Goal: Complete application form: Complete application form

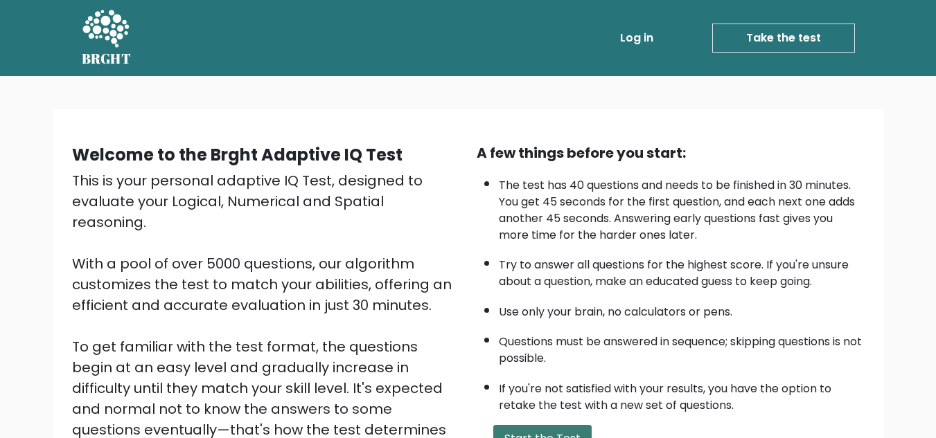
click at [527, 429] on button "Start the Test" at bounding box center [542, 439] width 98 height 28
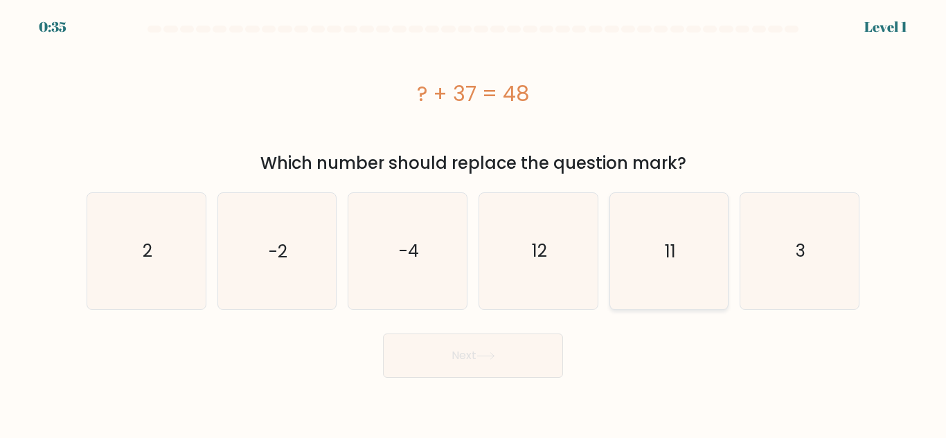
drag, startPoint x: 647, startPoint y: 226, endPoint x: 609, endPoint y: 265, distance: 54.8
click at [647, 225] on icon "11" at bounding box center [669, 251] width 116 height 116
click at [474, 223] on input "e. 11" at bounding box center [473, 221] width 1 height 3
radio input "true"
click at [499, 358] on button "Next" at bounding box center [473, 356] width 180 height 44
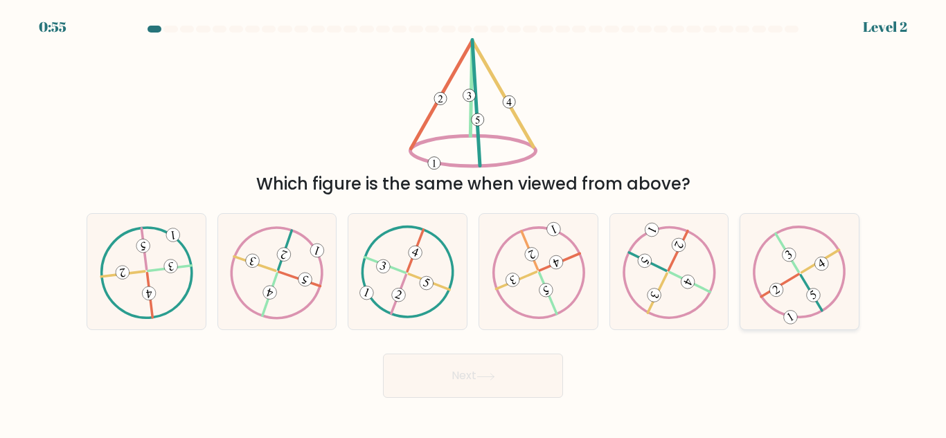
click at [816, 301] on 492 at bounding box center [813, 295] width 19 height 19
click at [474, 223] on input "f." at bounding box center [473, 221] width 1 height 3
radio input "true"
click at [483, 371] on button "Next" at bounding box center [473, 376] width 180 height 44
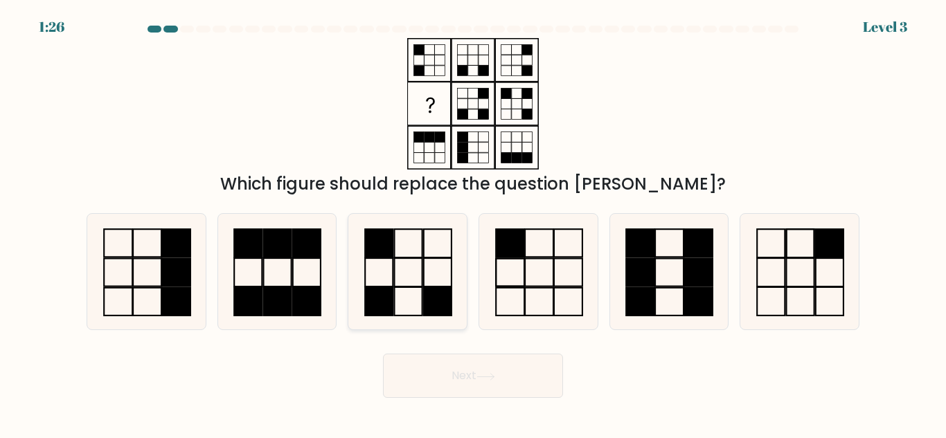
click at [447, 280] on icon at bounding box center [408, 272] width 116 height 116
click at [473, 223] on input "c." at bounding box center [473, 221] width 1 height 3
radio input "true"
click at [484, 382] on button "Next" at bounding box center [473, 376] width 180 height 44
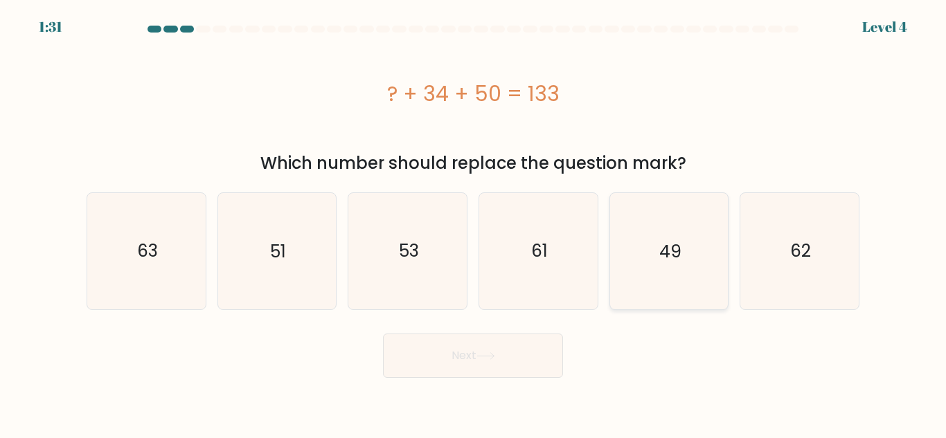
click at [681, 249] on icon "49" at bounding box center [669, 251] width 116 height 116
click at [474, 223] on input "e. 49" at bounding box center [473, 221] width 1 height 3
radio input "true"
click at [519, 359] on button "Next" at bounding box center [473, 356] width 180 height 44
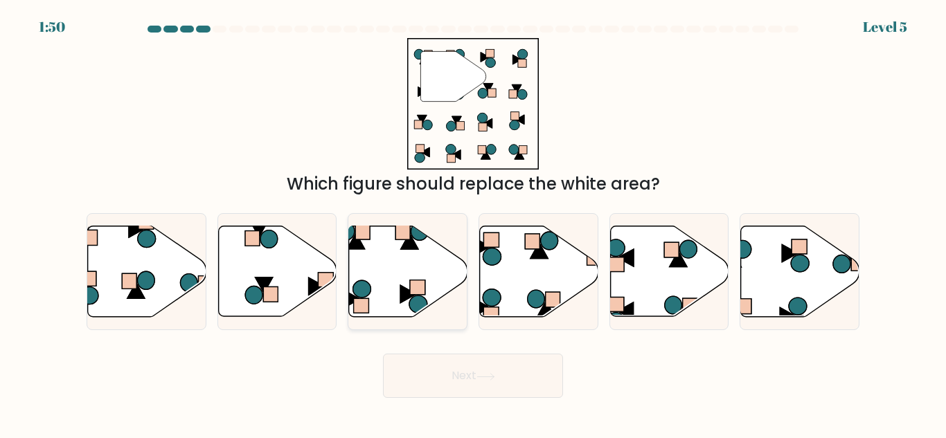
click at [382, 263] on icon at bounding box center [408, 271] width 118 height 91
click at [473, 223] on input "c." at bounding box center [473, 221] width 1 height 3
radio input "true"
click at [490, 393] on button "Next" at bounding box center [473, 376] width 180 height 44
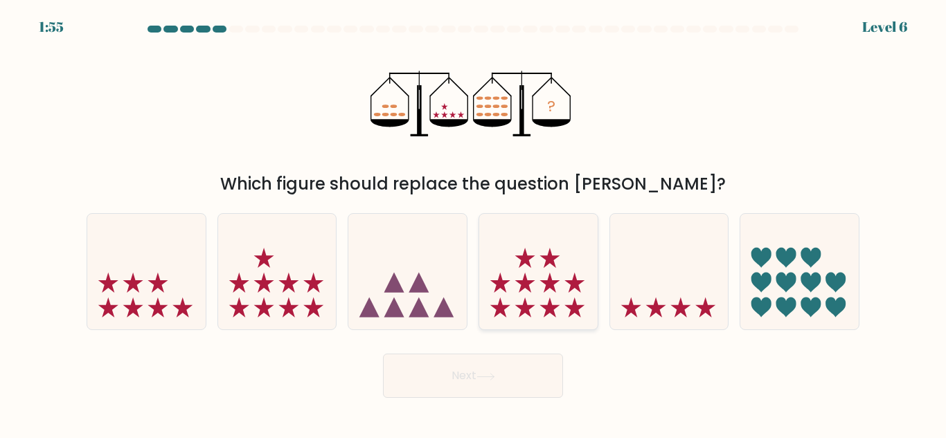
click at [550, 306] on icon at bounding box center [550, 308] width 20 height 20
click at [474, 223] on input "d." at bounding box center [473, 221] width 1 height 3
radio input "true"
click at [528, 370] on button "Next" at bounding box center [473, 376] width 180 height 44
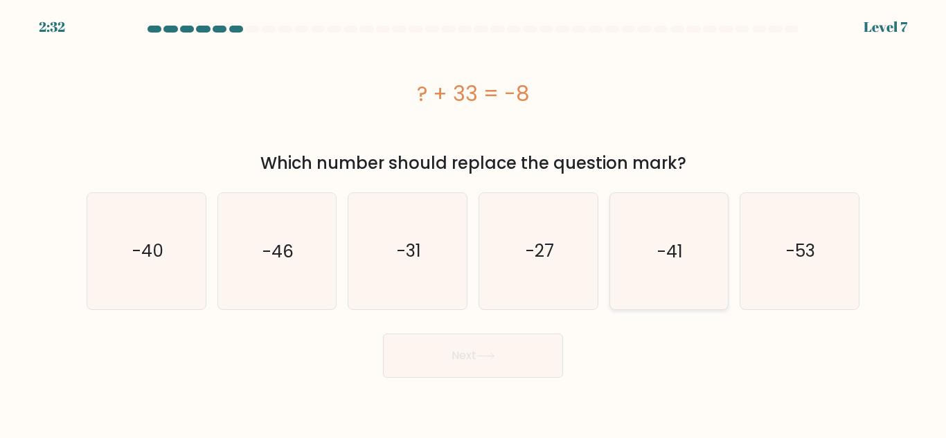
click at [677, 249] on text "-41" at bounding box center [670, 251] width 26 height 24
click at [474, 223] on input "e. -41" at bounding box center [473, 221] width 1 height 3
radio input "true"
click at [546, 357] on button "Next" at bounding box center [473, 356] width 180 height 44
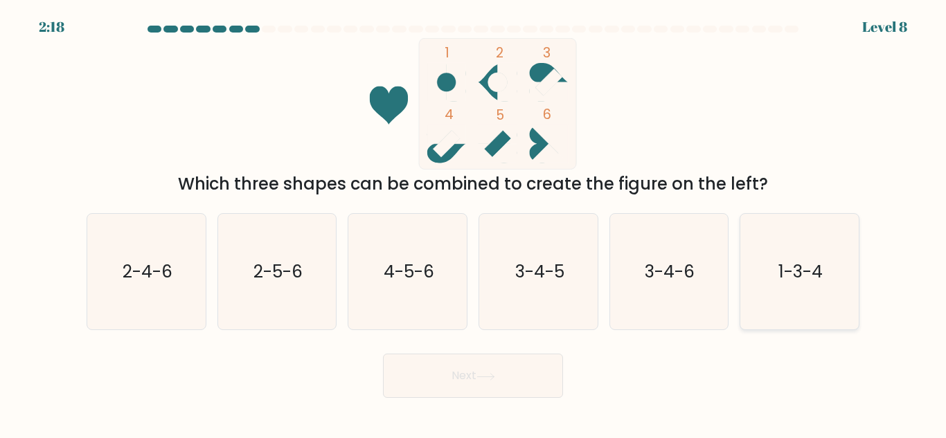
click at [799, 273] on text "1-3-4" at bounding box center [800, 272] width 44 height 24
click at [474, 223] on input "f. 1-3-4" at bounding box center [473, 221] width 1 height 3
radio input "true"
click at [526, 380] on button "Next" at bounding box center [473, 376] width 180 height 44
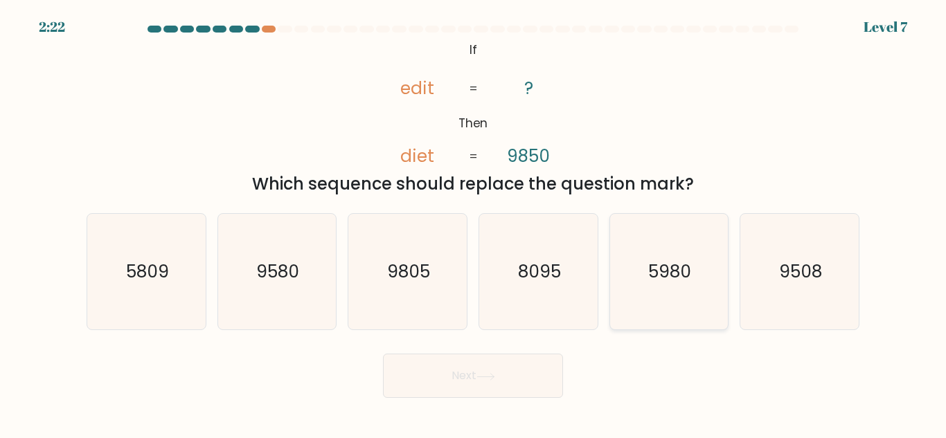
click at [701, 274] on icon "5980" at bounding box center [669, 272] width 116 height 116
click at [474, 223] on input "e. 5980" at bounding box center [473, 221] width 1 height 3
radio input "true"
click at [538, 375] on button "Next" at bounding box center [473, 376] width 180 height 44
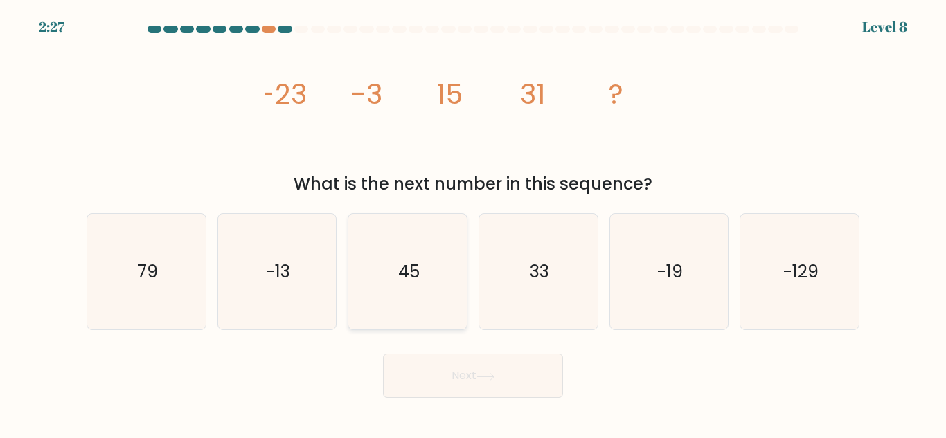
click at [435, 253] on icon "45" at bounding box center [408, 272] width 116 height 116
click at [473, 223] on input "c. 45" at bounding box center [473, 221] width 1 height 3
radio input "true"
click at [485, 380] on icon at bounding box center [485, 377] width 19 height 8
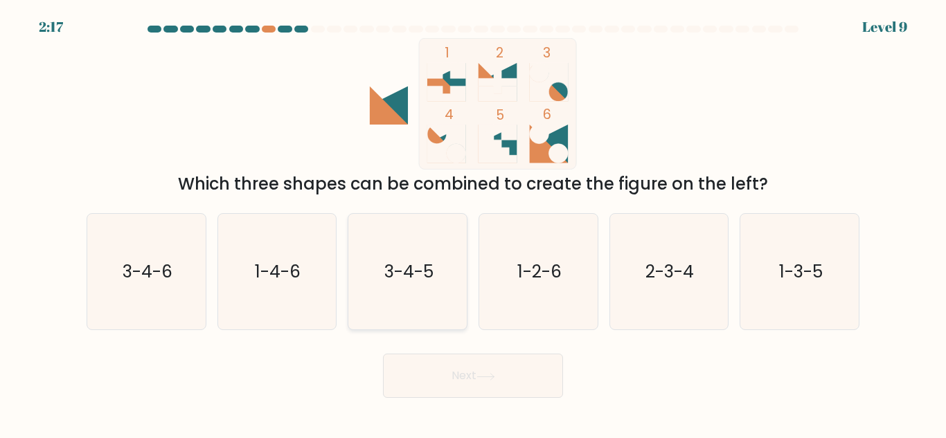
click at [418, 290] on icon "3-4-5" at bounding box center [408, 272] width 116 height 116
click at [473, 223] on input "c. 3-4-5" at bounding box center [473, 221] width 1 height 3
radio input "true"
click at [498, 369] on button "Next" at bounding box center [473, 376] width 180 height 44
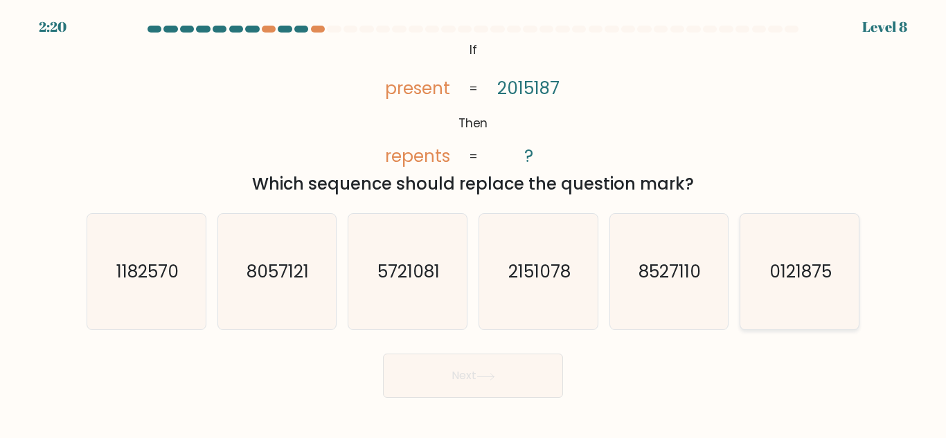
click at [855, 288] on icon "0121875" at bounding box center [800, 272] width 116 height 116
click at [474, 223] on input "f. 0121875" at bounding box center [473, 221] width 1 height 3
radio input "true"
click at [533, 373] on button "Next" at bounding box center [473, 376] width 180 height 44
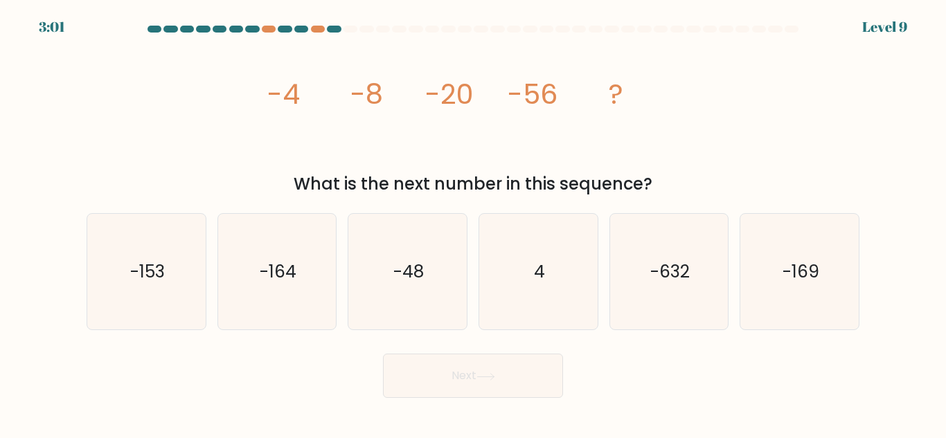
click at [422, 115] on icon "image/svg+xml -4 -8 -20 -56 ?" at bounding box center [472, 104] width 415 height 132
click at [328, 260] on icon "-164" at bounding box center [277, 272] width 116 height 116
click at [473, 223] on input "b. -164" at bounding box center [473, 221] width 1 height 3
radio input "true"
click at [425, 352] on div "Next" at bounding box center [472, 372] width 789 height 51
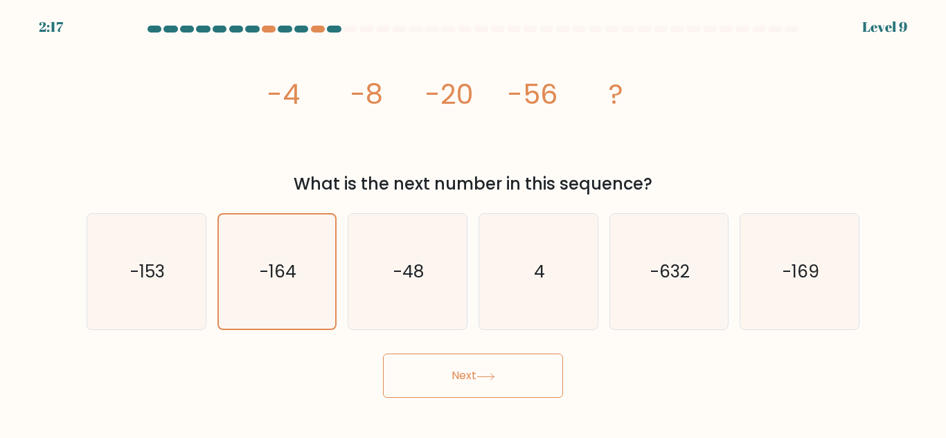
click at [423, 369] on button "Next" at bounding box center [473, 376] width 180 height 44
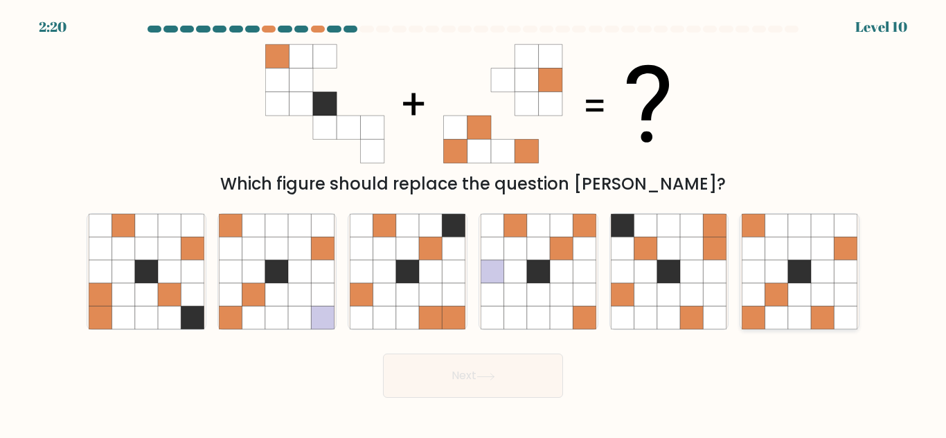
click at [824, 291] on icon at bounding box center [822, 294] width 23 height 23
click at [474, 223] on input "f." at bounding box center [473, 221] width 1 height 3
radio input "true"
click at [510, 378] on button "Next" at bounding box center [473, 376] width 180 height 44
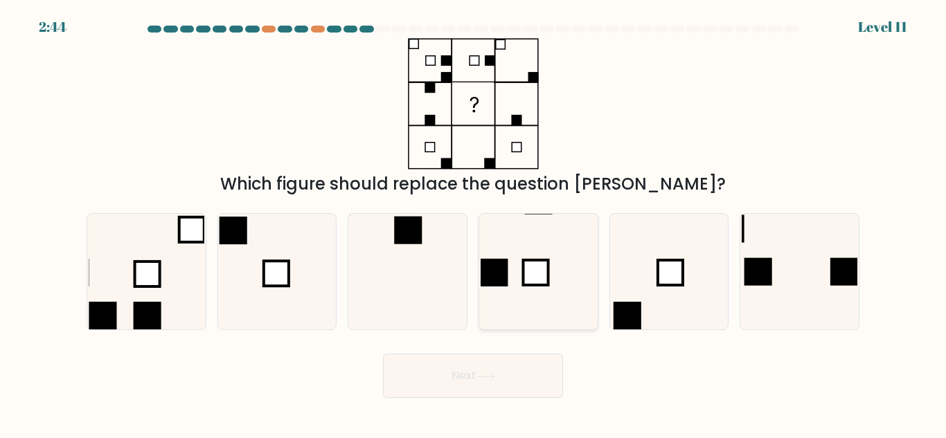
click at [511, 256] on icon at bounding box center [539, 272] width 116 height 116
click at [474, 223] on input "d." at bounding box center [473, 221] width 1 height 3
radio input "true"
click at [527, 378] on button "Next" at bounding box center [473, 376] width 180 height 44
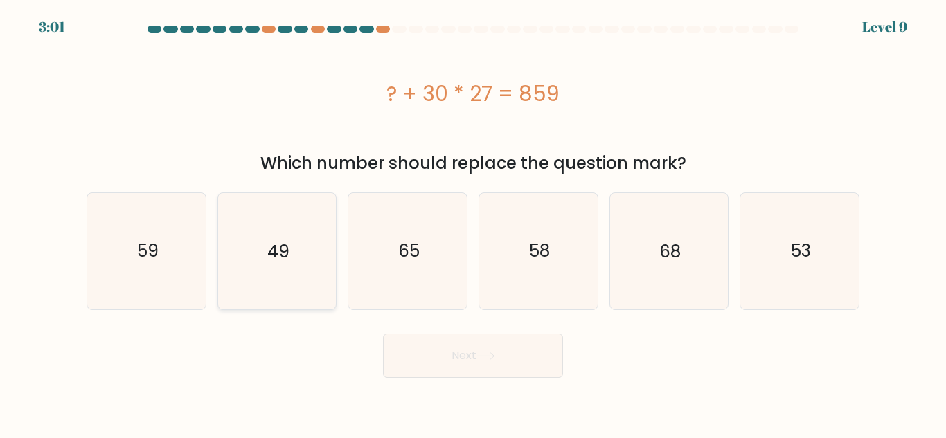
click at [325, 272] on icon "49" at bounding box center [277, 251] width 116 height 116
click at [473, 223] on input "b. 49" at bounding box center [473, 221] width 1 height 3
radio input "true"
click at [418, 339] on button "Next" at bounding box center [473, 356] width 180 height 44
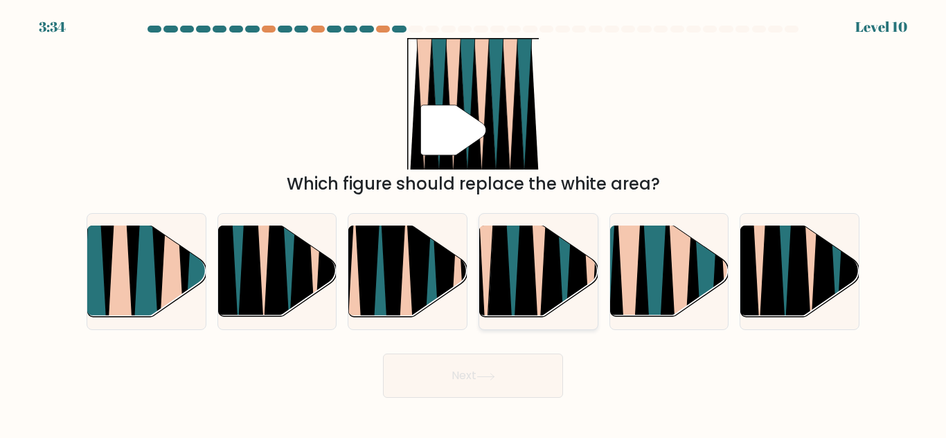
click at [548, 271] on icon at bounding box center [551, 225] width 26 height 236
click at [474, 223] on input "d." at bounding box center [473, 221] width 1 height 3
radio input "true"
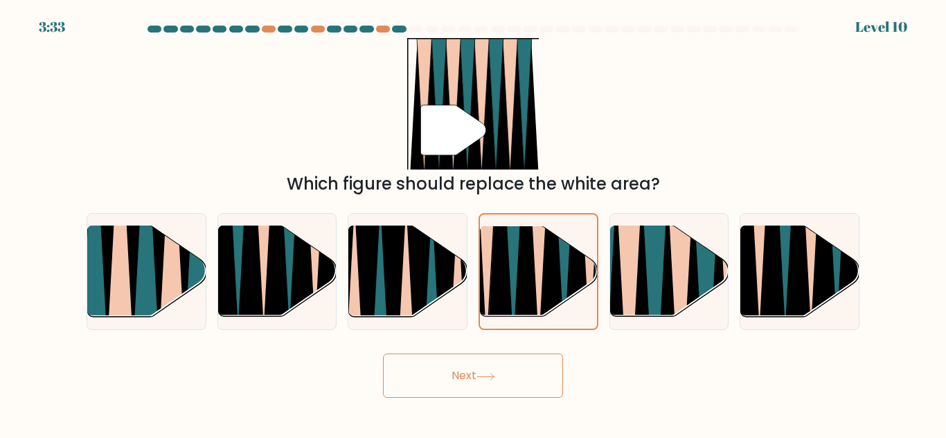
click at [484, 381] on button "Next" at bounding box center [473, 376] width 180 height 44
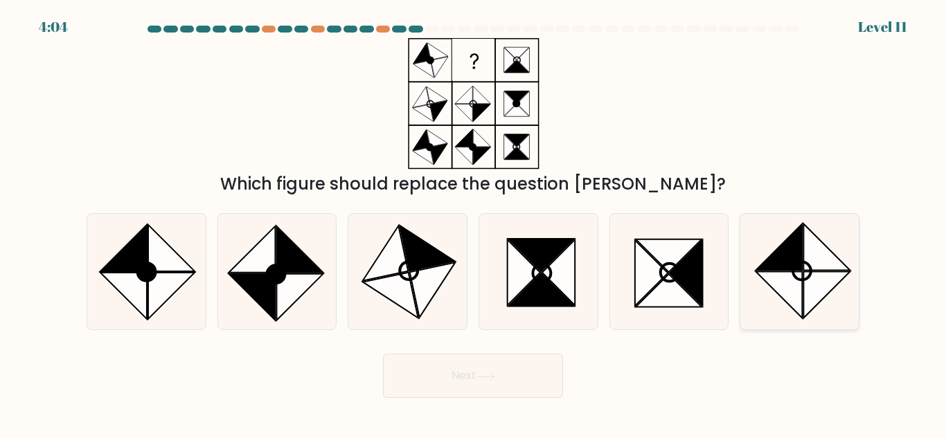
click at [779, 273] on icon at bounding box center [778, 295] width 46 height 46
click at [474, 223] on input "f." at bounding box center [473, 221] width 1 height 3
radio input "true"
click at [528, 373] on button "Next" at bounding box center [473, 376] width 180 height 44
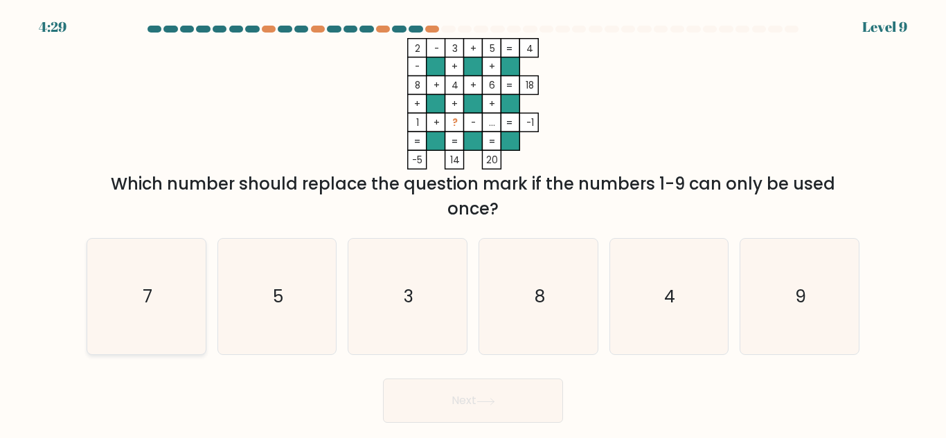
click at [154, 310] on icon "7" at bounding box center [147, 297] width 116 height 116
click at [473, 223] on input "a. 7" at bounding box center [473, 221] width 1 height 3
radio input "true"
click at [431, 396] on button "Next" at bounding box center [473, 401] width 180 height 44
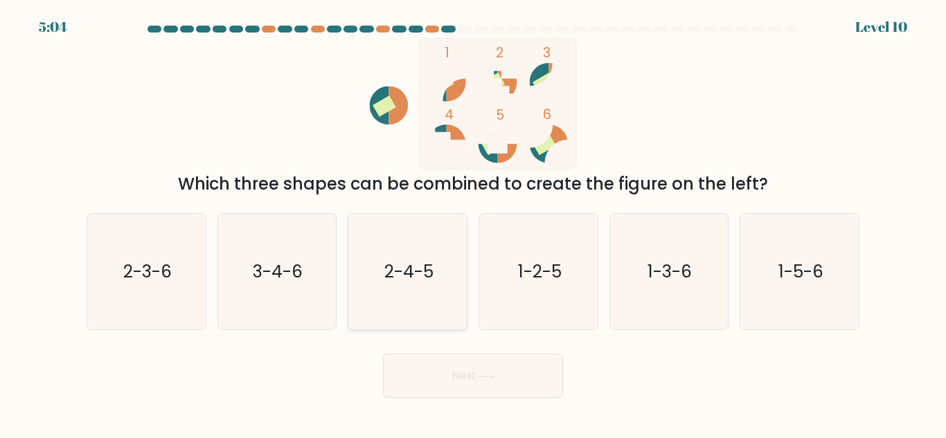
click at [411, 278] on text "2-4-5" at bounding box center [408, 272] width 49 height 24
click at [473, 223] on input "c. 2-4-5" at bounding box center [473, 221] width 1 height 3
radio input "true"
click at [432, 390] on button "Next" at bounding box center [473, 376] width 180 height 44
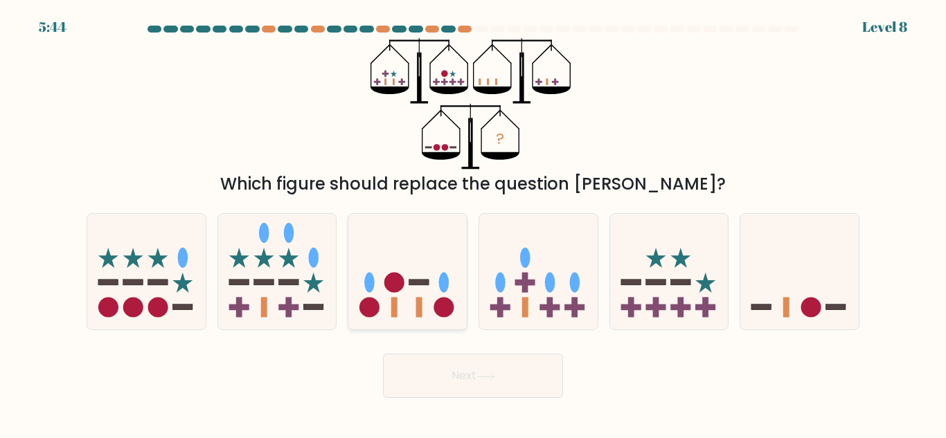
click at [395, 274] on circle at bounding box center [394, 283] width 20 height 20
click at [473, 223] on input "c." at bounding box center [473, 221] width 1 height 3
radio input "true"
click at [460, 373] on button "Next" at bounding box center [473, 376] width 180 height 44
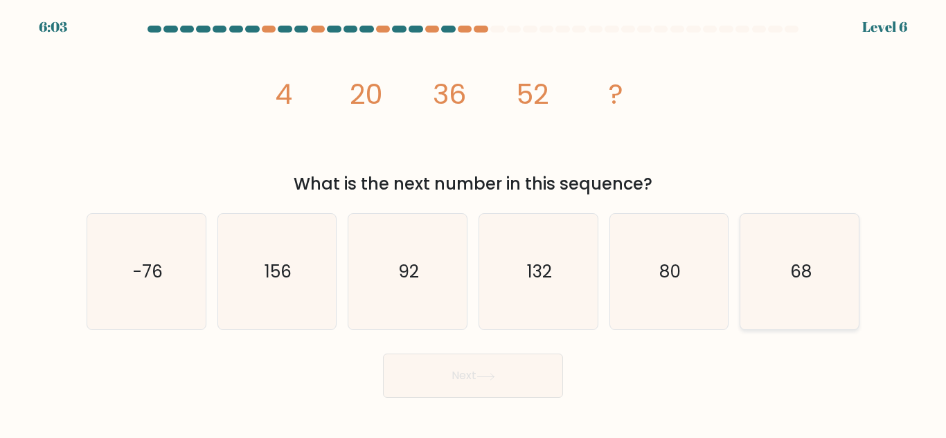
click at [766, 287] on icon "68" at bounding box center [800, 272] width 116 height 116
click at [474, 223] on input "f. 68" at bounding box center [473, 221] width 1 height 3
radio input "true"
click at [529, 370] on button "Next" at bounding box center [473, 376] width 180 height 44
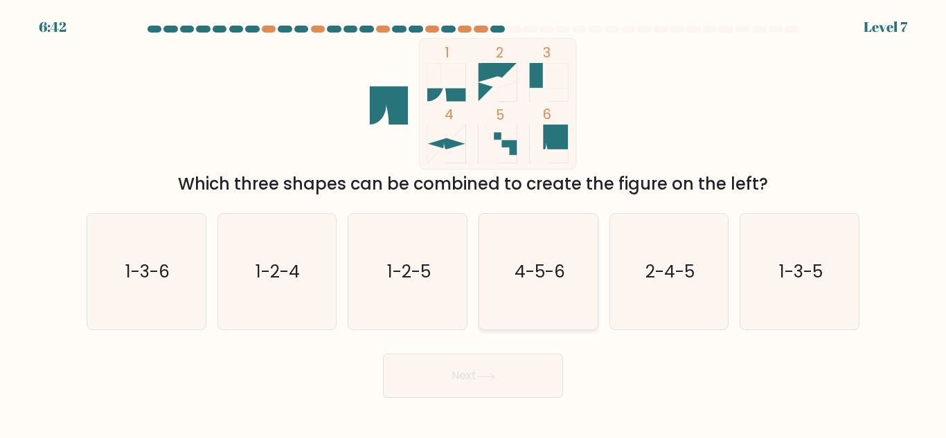
click at [550, 326] on icon "4-5-6" at bounding box center [539, 272] width 116 height 116
click at [474, 223] on input "d. 4-5-6" at bounding box center [473, 221] width 1 height 3
radio input "true"
click at [509, 368] on button "Next" at bounding box center [473, 376] width 180 height 44
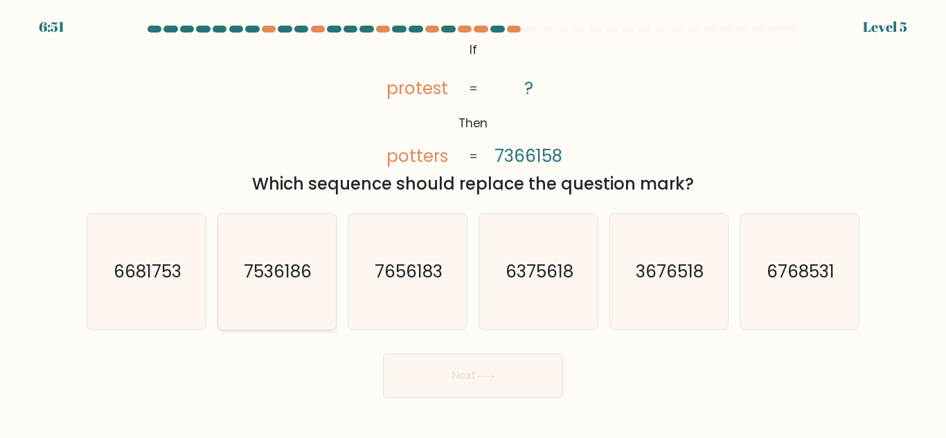
click at [285, 302] on icon "7536186" at bounding box center [277, 272] width 116 height 116
click at [473, 223] on input "b. 7536186" at bounding box center [473, 221] width 1 height 3
radio input "true"
click at [456, 379] on button "Next" at bounding box center [473, 376] width 180 height 44
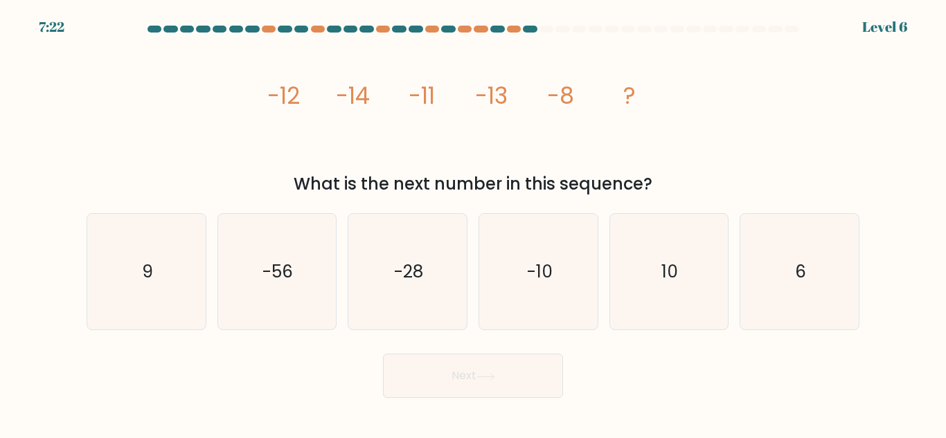
drag, startPoint x: 373, startPoint y: 124, endPoint x: 364, endPoint y: 127, distance: 8.8
click at [364, 127] on icon "image/svg+xml -12 -14 -11 -13 -8 ?" at bounding box center [472, 104] width 415 height 132
click at [538, 285] on icon "-10" at bounding box center [539, 272] width 116 height 116
click at [474, 223] on input "d. -10" at bounding box center [473, 221] width 1 height 3
radio input "true"
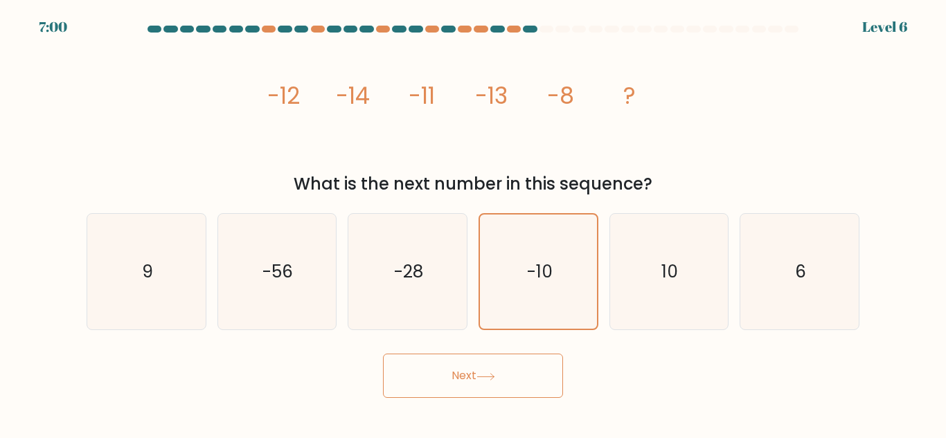
click at [506, 368] on button "Next" at bounding box center [473, 376] width 180 height 44
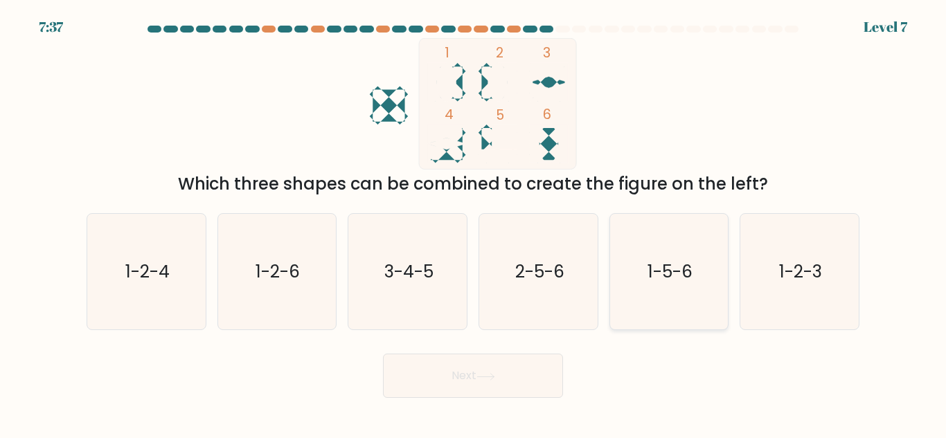
click at [660, 312] on icon "1-5-6" at bounding box center [669, 272] width 116 height 116
click at [474, 223] on input "e. 1-5-6" at bounding box center [473, 221] width 1 height 3
radio input "true"
click at [537, 299] on icon "2-5-6" at bounding box center [539, 272] width 116 height 116
click at [474, 223] on input "d. 2-5-6" at bounding box center [473, 221] width 1 height 3
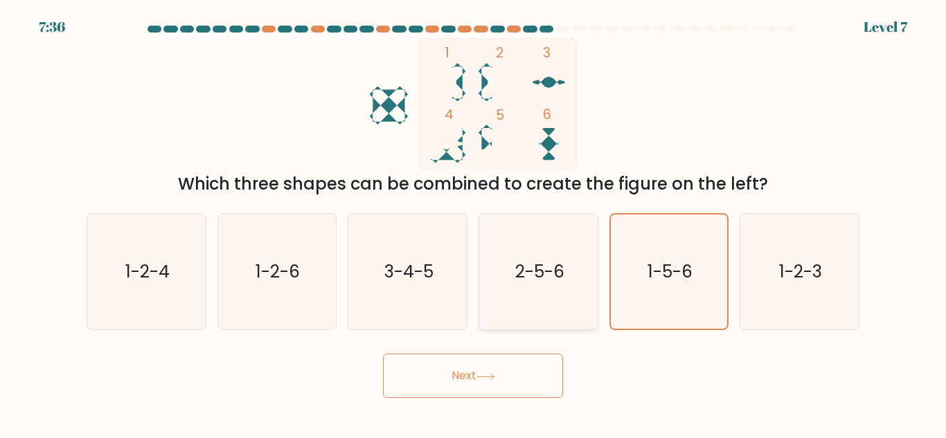
radio input "true"
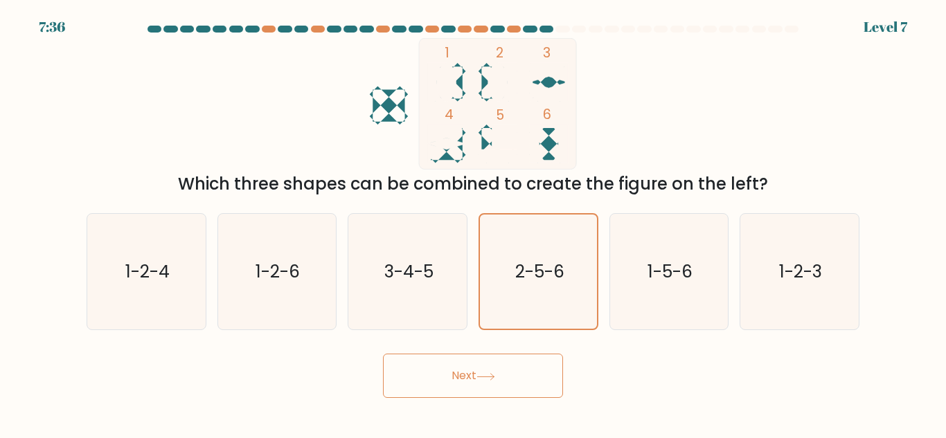
click at [503, 373] on button "Next" at bounding box center [473, 376] width 180 height 44
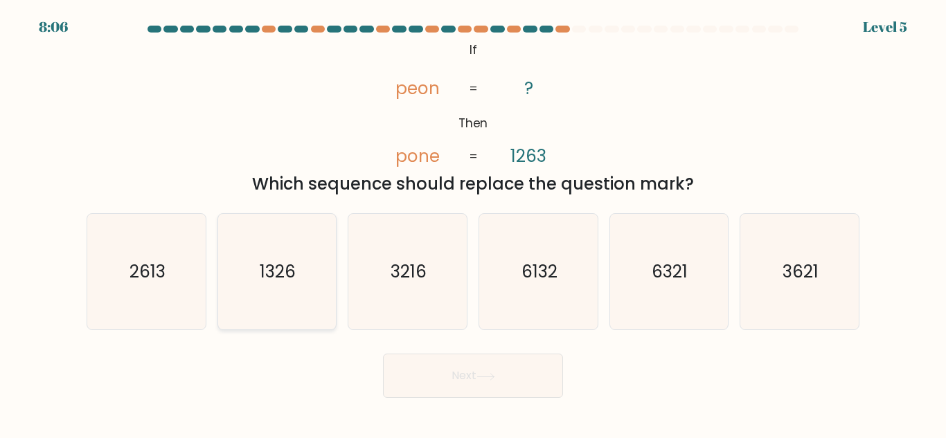
click at [277, 261] on text "1326" at bounding box center [278, 272] width 36 height 24
click at [473, 223] on input "b. 1326" at bounding box center [473, 221] width 1 height 3
radio input "true"
click at [476, 377] on button "Next" at bounding box center [473, 376] width 180 height 44
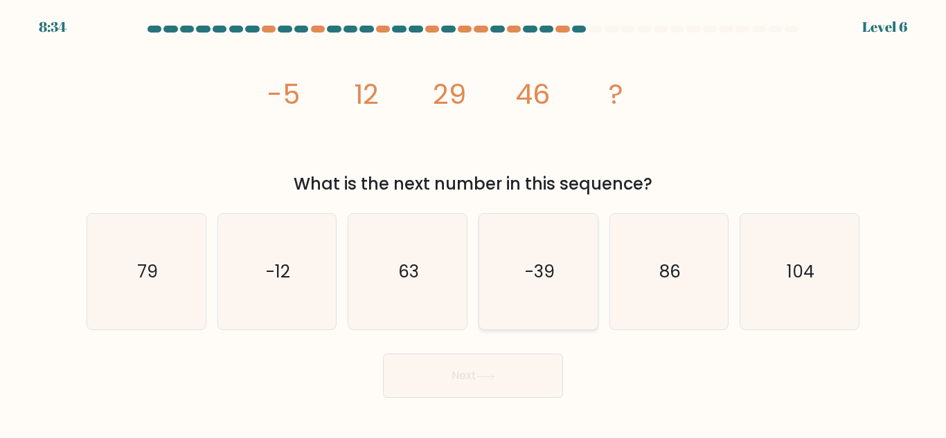
click at [499, 310] on icon "-39" at bounding box center [539, 272] width 116 height 116
click at [474, 223] on input "d. -39" at bounding box center [473, 221] width 1 height 3
radio input "true"
click at [442, 304] on icon "63" at bounding box center [408, 272] width 116 height 116
click at [473, 223] on input "c. 63" at bounding box center [473, 221] width 1 height 3
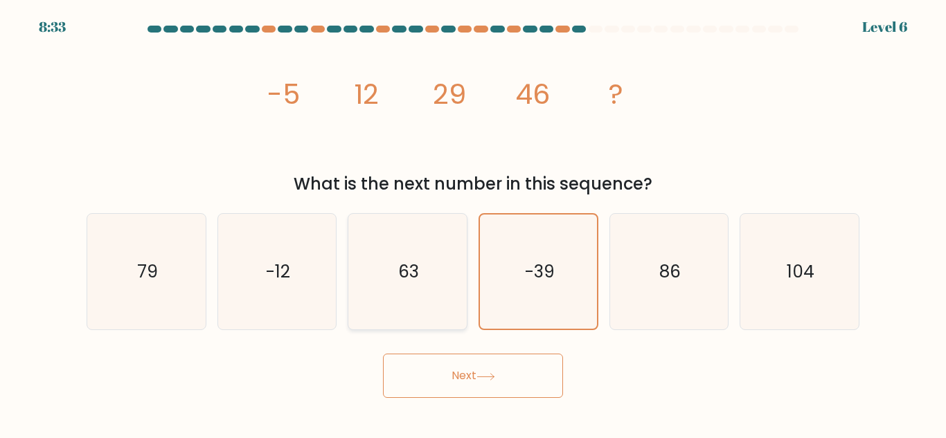
radio input "true"
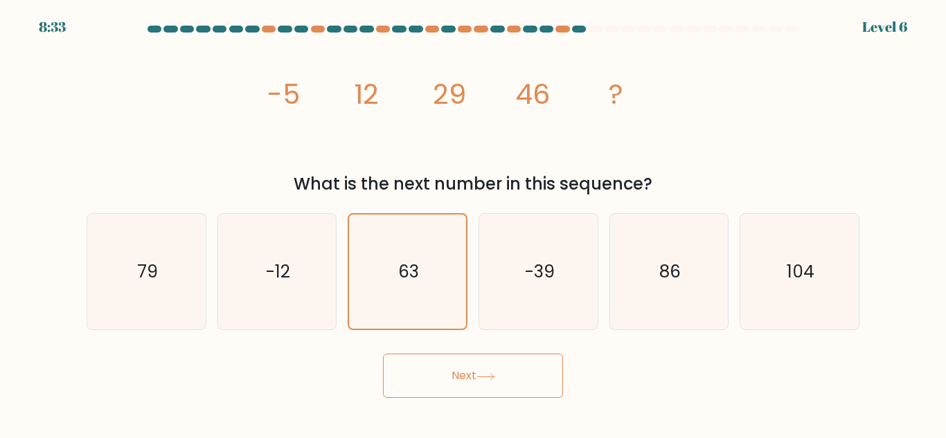
click at [469, 384] on button "Next" at bounding box center [473, 376] width 180 height 44
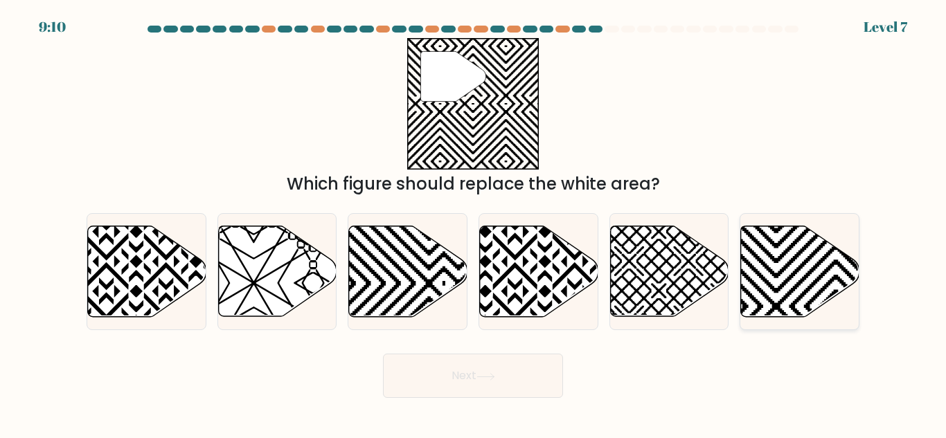
click at [756, 297] on icon at bounding box center [800, 271] width 118 height 91
click at [474, 223] on input "f." at bounding box center [473, 221] width 1 height 3
radio input "true"
click at [503, 368] on button "Next" at bounding box center [473, 376] width 180 height 44
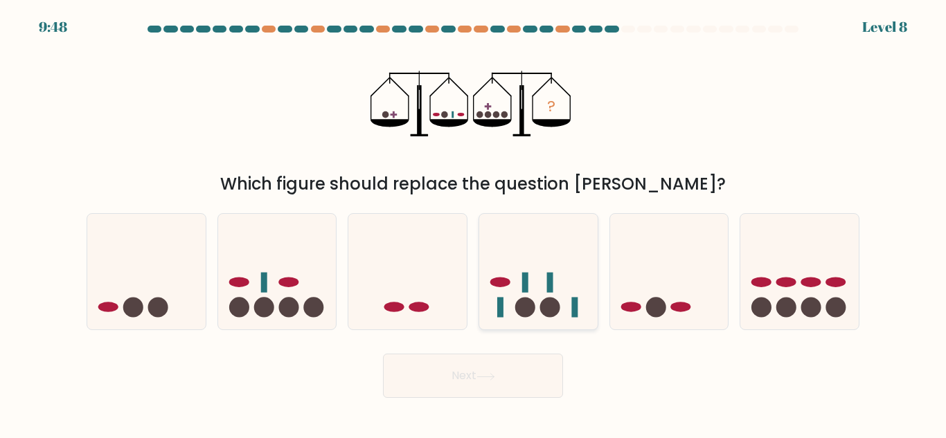
click at [528, 267] on icon at bounding box center [538, 272] width 118 height 98
click at [474, 223] on input "d." at bounding box center [473, 221] width 1 height 3
radio input "true"
click at [482, 376] on icon at bounding box center [485, 377] width 19 height 8
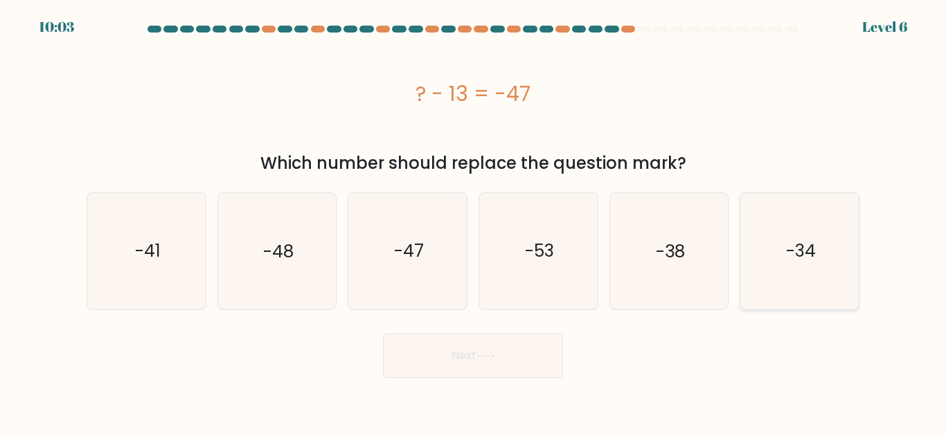
click at [755, 242] on icon "-34" at bounding box center [800, 251] width 116 height 116
click at [474, 223] on input "f. -34" at bounding box center [473, 221] width 1 height 3
radio input "true"
click at [500, 351] on button "Next" at bounding box center [473, 356] width 180 height 44
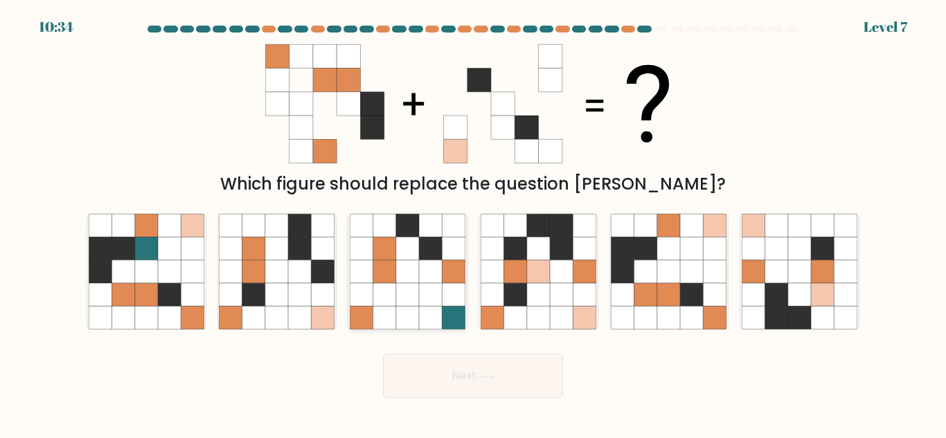
click at [433, 265] on icon at bounding box center [430, 271] width 23 height 23
click at [473, 223] on input "c." at bounding box center [473, 221] width 1 height 3
radio input "true"
click at [429, 367] on button "Next" at bounding box center [473, 376] width 180 height 44
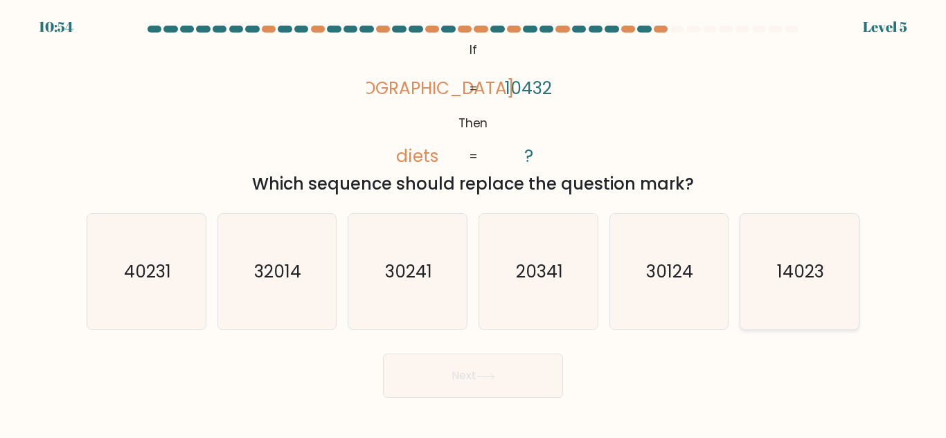
drag, startPoint x: 857, startPoint y: 276, endPoint x: 724, endPoint y: 334, distance: 145.1
click at [848, 278] on icon "14023" at bounding box center [800, 272] width 116 height 116
click at [474, 223] on input "f. 14023" at bounding box center [473, 221] width 1 height 3
radio input "true"
click at [490, 377] on button "Next" at bounding box center [473, 376] width 180 height 44
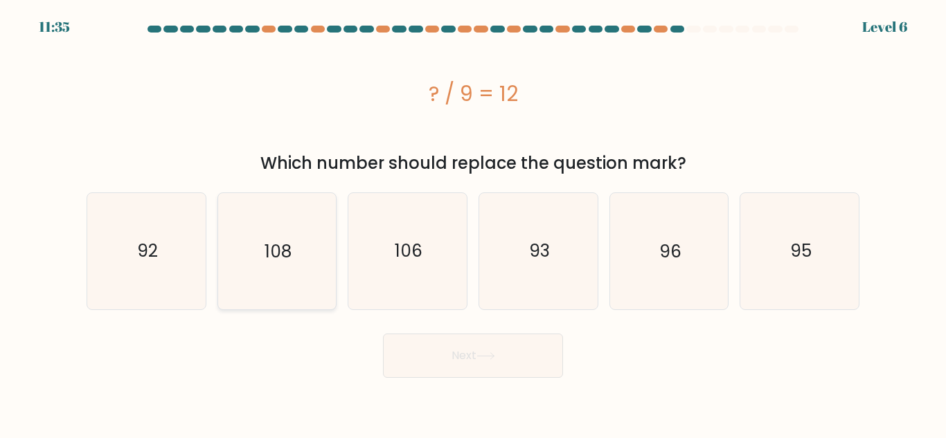
click at [299, 254] on icon "108" at bounding box center [277, 251] width 116 height 116
click at [473, 223] on input "b. 108" at bounding box center [473, 221] width 1 height 3
radio input "true"
click at [427, 359] on button "Next" at bounding box center [473, 356] width 180 height 44
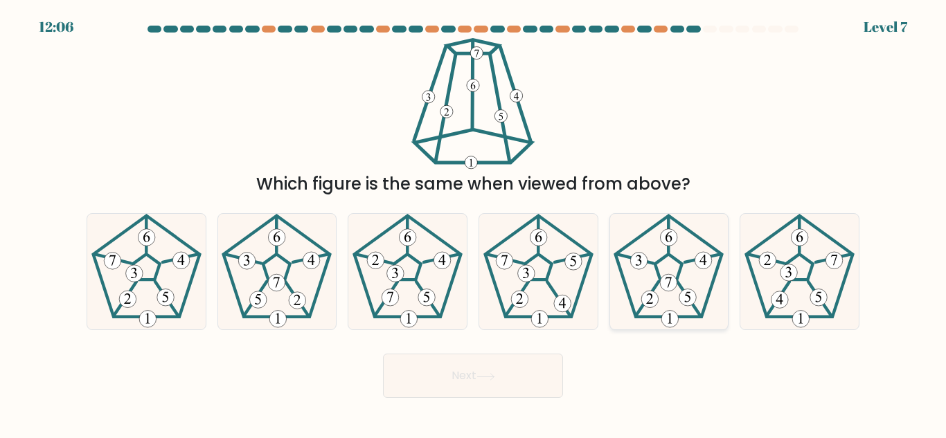
click at [671, 241] on icon at bounding box center [668, 237] width 6 height 10
click at [474, 223] on input "e." at bounding box center [473, 221] width 1 height 3
radio input "true"
click at [522, 375] on button "Next" at bounding box center [473, 376] width 180 height 44
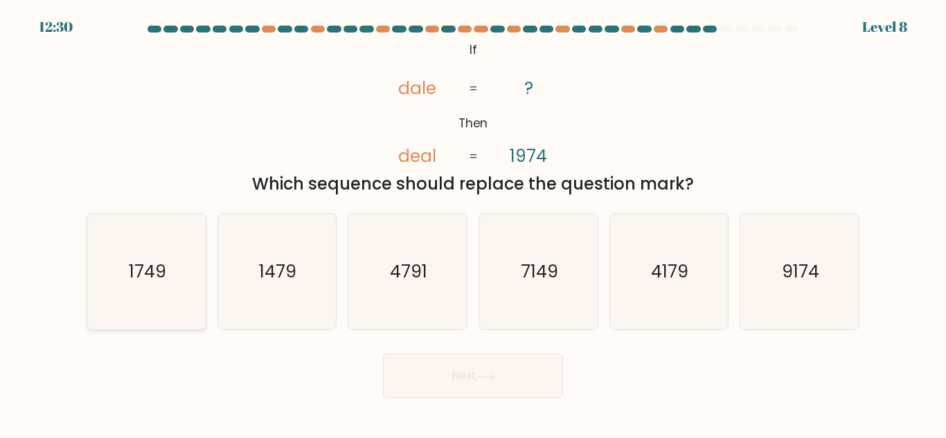
click at [166, 283] on icon "1749" at bounding box center [147, 272] width 116 height 116
click at [473, 223] on input "a. 1749" at bounding box center [473, 221] width 1 height 3
radio input "true"
click at [396, 369] on button "Next" at bounding box center [473, 376] width 180 height 44
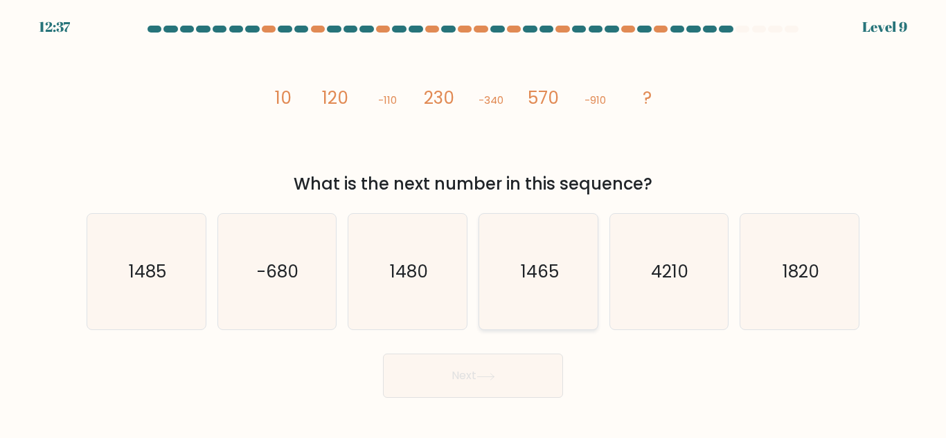
click at [526, 283] on text "1465" at bounding box center [539, 272] width 38 height 24
click at [474, 223] on input "d. 1465" at bounding box center [473, 221] width 1 height 3
radio input "true"
click at [528, 378] on button "Next" at bounding box center [473, 376] width 180 height 44
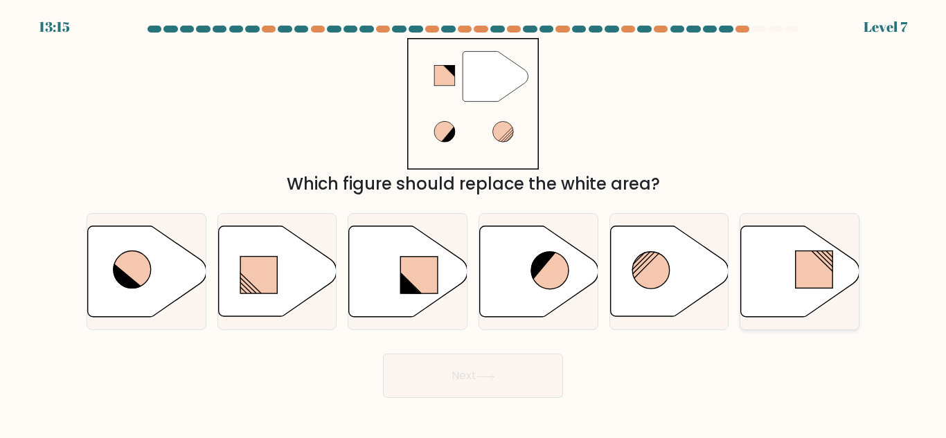
click at [809, 269] on rect at bounding box center [814, 269] width 37 height 37
click at [474, 223] on input "f." at bounding box center [473, 221] width 1 height 3
radio input "true"
click at [483, 386] on button "Next" at bounding box center [473, 376] width 180 height 44
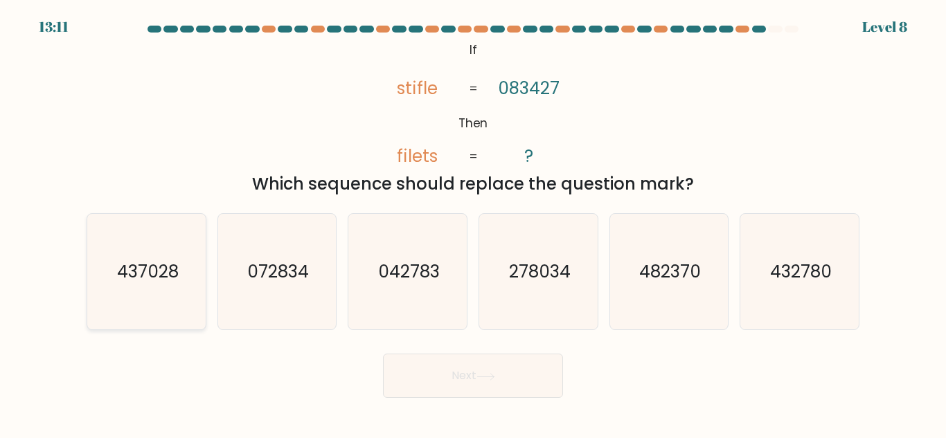
click at [147, 287] on icon "437028" at bounding box center [147, 272] width 116 height 116
click at [473, 223] on input "a. 437028" at bounding box center [473, 221] width 1 height 3
radio input "true"
click at [827, 260] on text "432780" at bounding box center [801, 272] width 62 height 24
click at [474, 223] on input "f. 432780" at bounding box center [473, 221] width 1 height 3
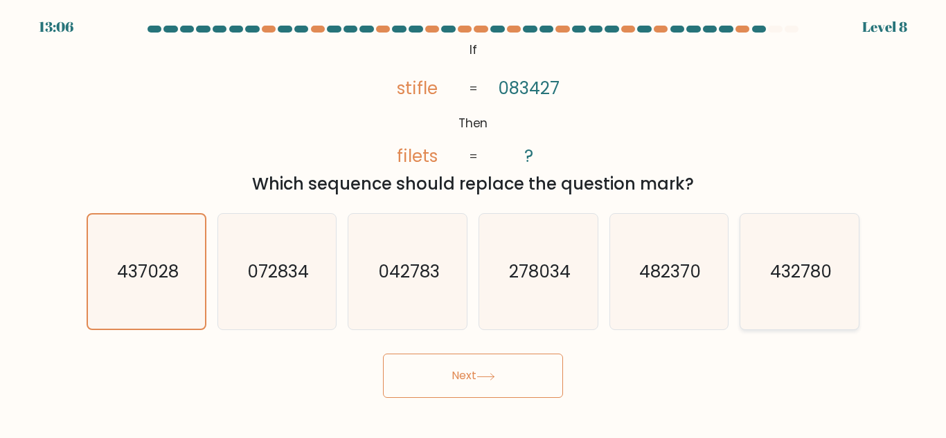
radio input "true"
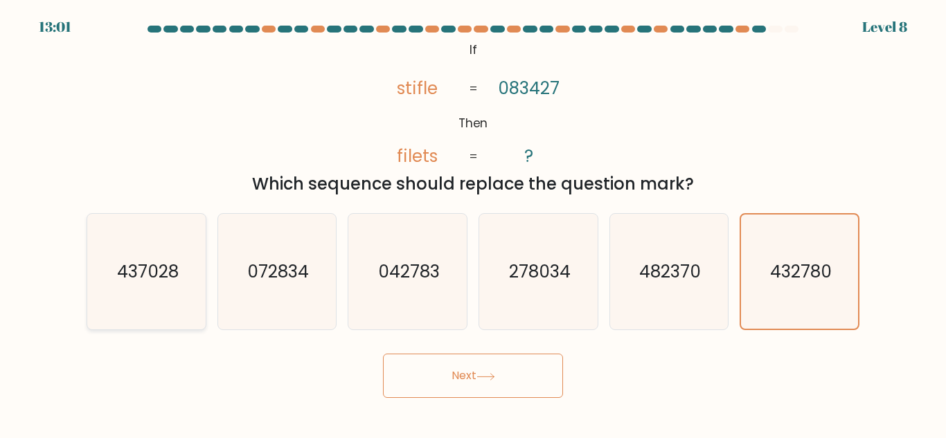
click at [159, 267] on text "437028" at bounding box center [147, 272] width 62 height 24
click at [473, 223] on input "a. 437028" at bounding box center [473, 221] width 1 height 3
radio input "true"
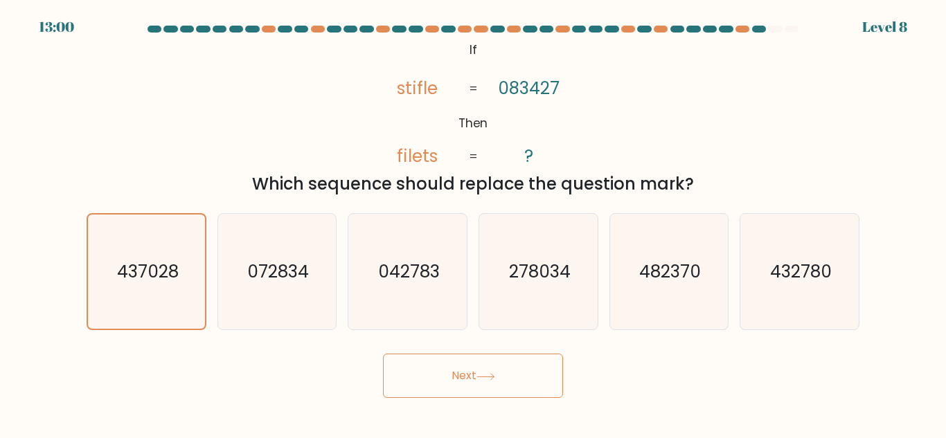
click at [409, 383] on button "Next" at bounding box center [473, 376] width 180 height 44
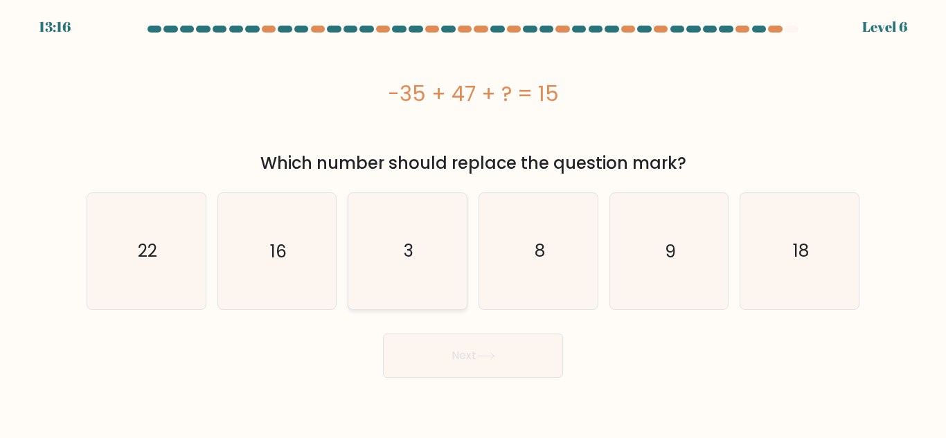
click at [442, 262] on icon "3" at bounding box center [408, 251] width 116 height 116
click at [473, 223] on input "c. 3" at bounding box center [473, 221] width 1 height 3
radio input "true"
click at [486, 365] on button "Next" at bounding box center [473, 356] width 180 height 44
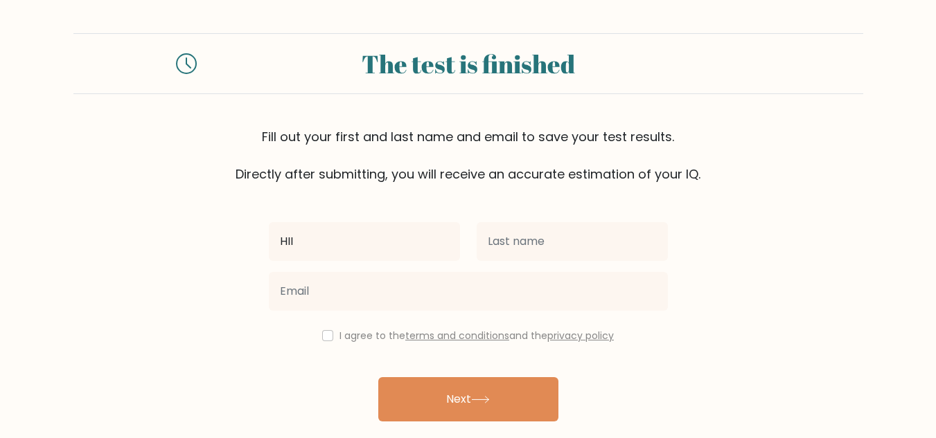
type input "HII"
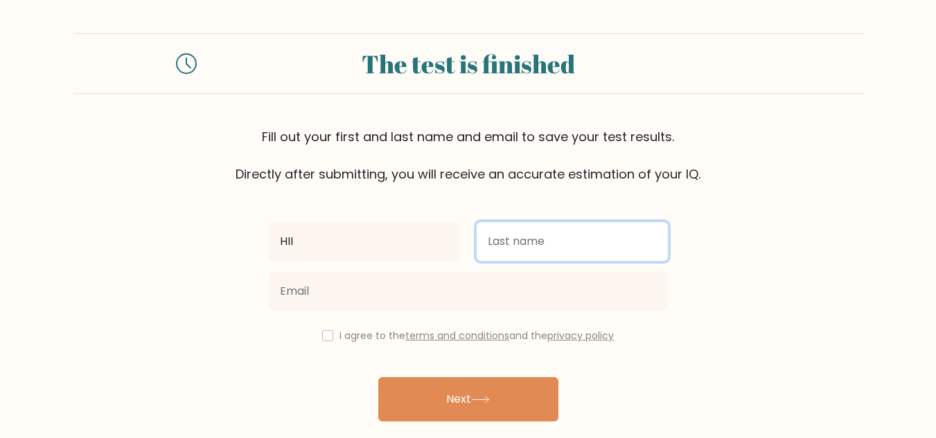
click at [620, 245] on input "text" at bounding box center [571, 241] width 191 height 39
type input "HELLO"
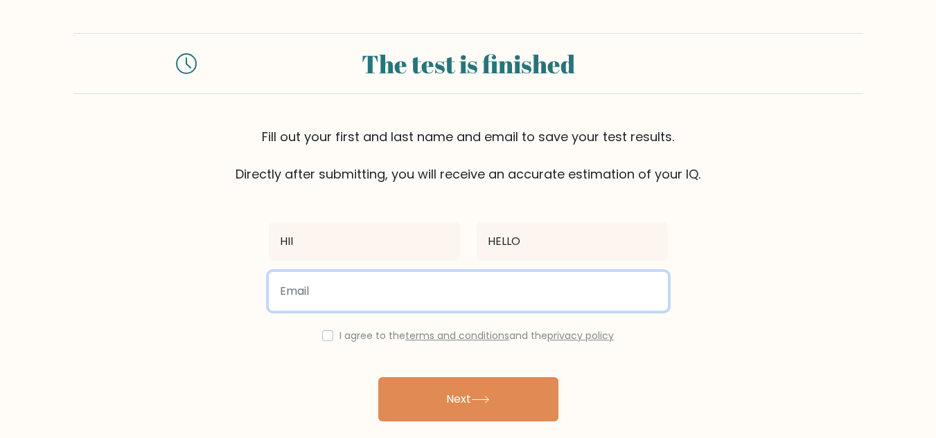
click at [627, 298] on input "email" at bounding box center [468, 291] width 399 height 39
type input "[EMAIL_ADDRESS][DOMAIN_NAME]"
click at [378, 377] on button "Next" at bounding box center [468, 399] width 180 height 44
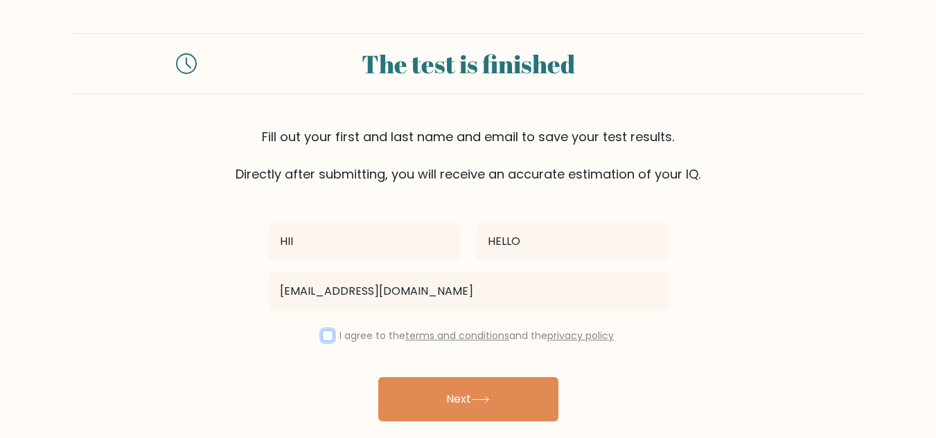
click at [327, 334] on input "checkbox" at bounding box center [327, 335] width 11 height 11
checkbox input "true"
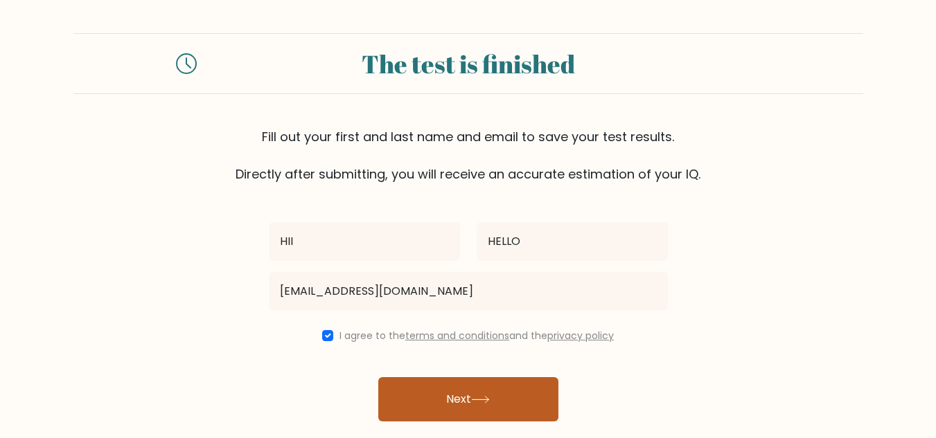
click at [436, 396] on button "Next" at bounding box center [468, 399] width 180 height 44
